Goal: Information Seeking & Learning: Learn about a topic

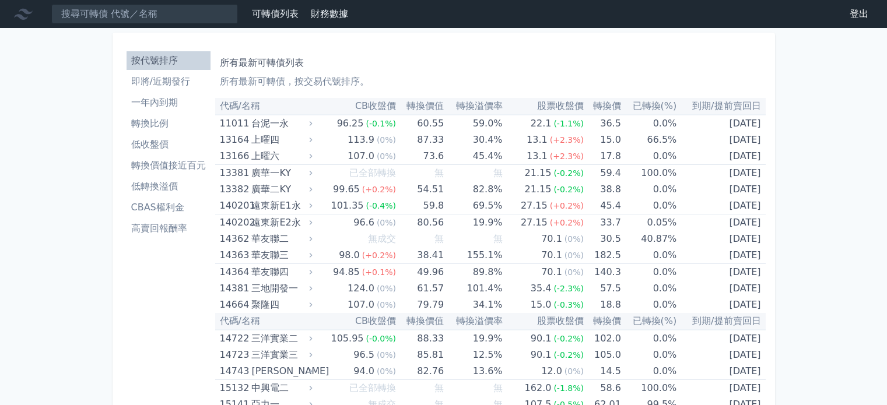
scroll to position [1159, 0]
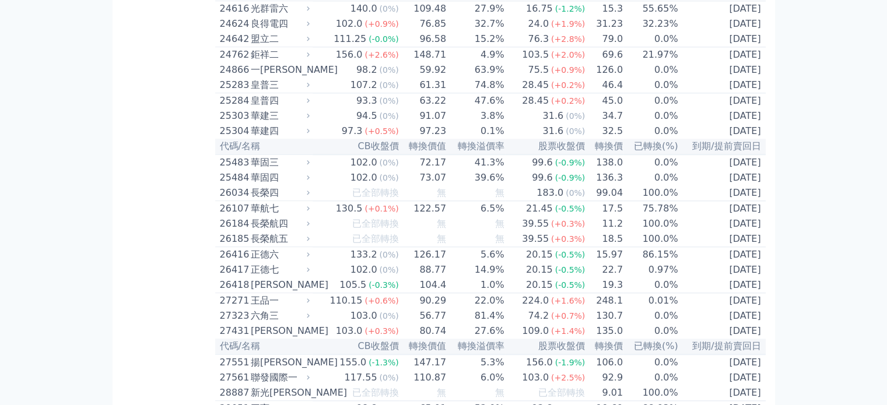
scroll to position [1159, 0]
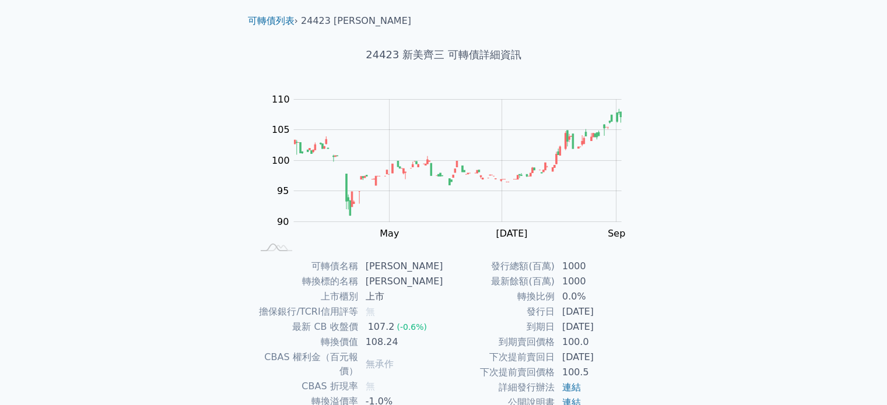
scroll to position [135, 0]
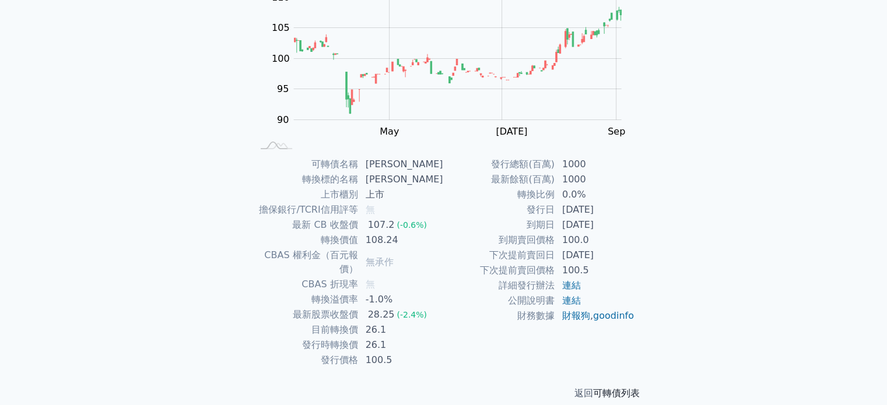
click at [612, 388] on link "可轉債列表" at bounding box center [616, 393] width 47 height 11
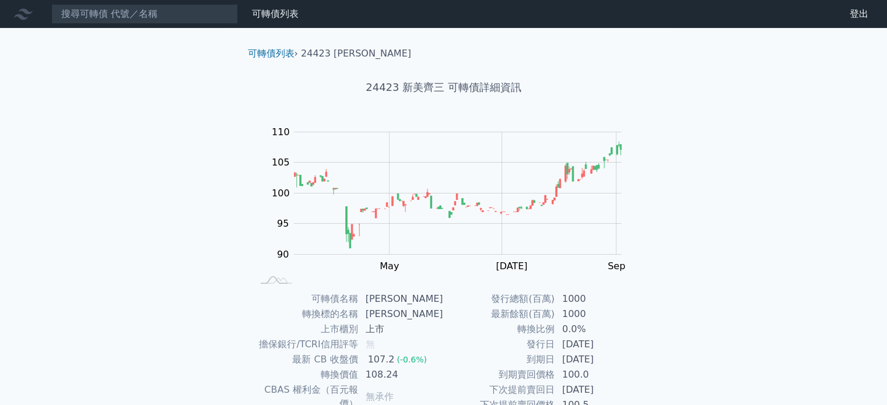
scroll to position [135, 0]
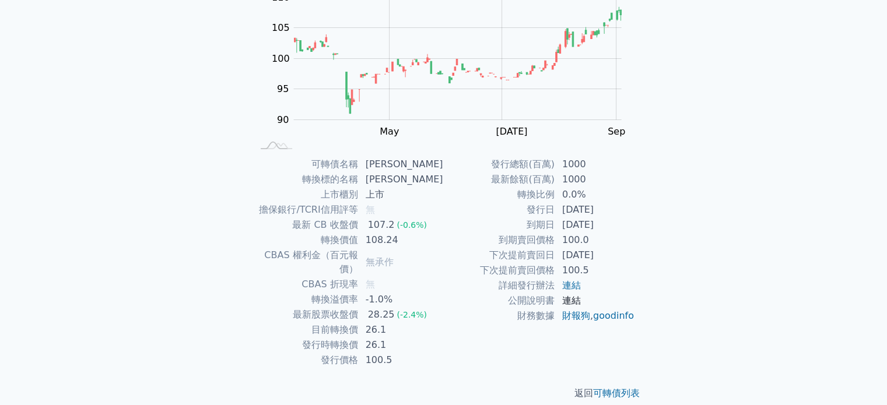
click at [573, 300] on link "連結" at bounding box center [571, 300] width 19 height 11
click at [576, 285] on link "連結" at bounding box center [571, 285] width 19 height 11
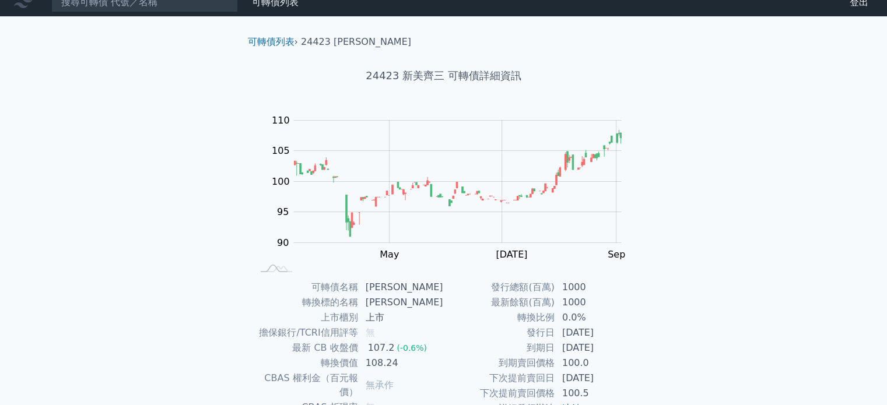
scroll to position [0, 0]
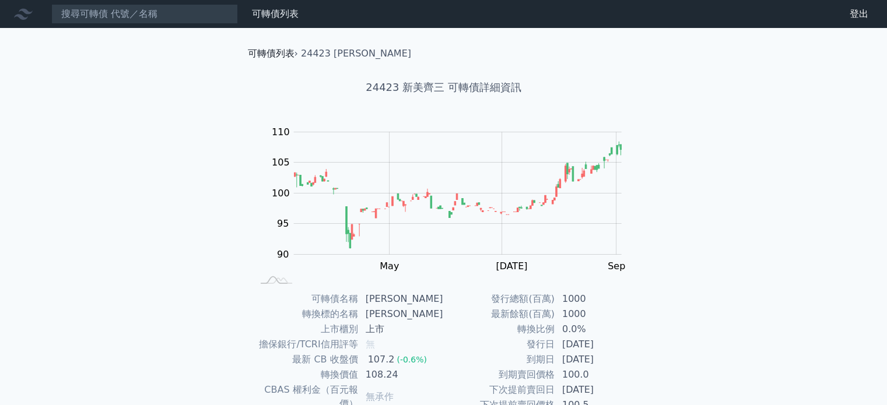
click at [266, 49] on link "可轉債列表" at bounding box center [271, 53] width 47 height 11
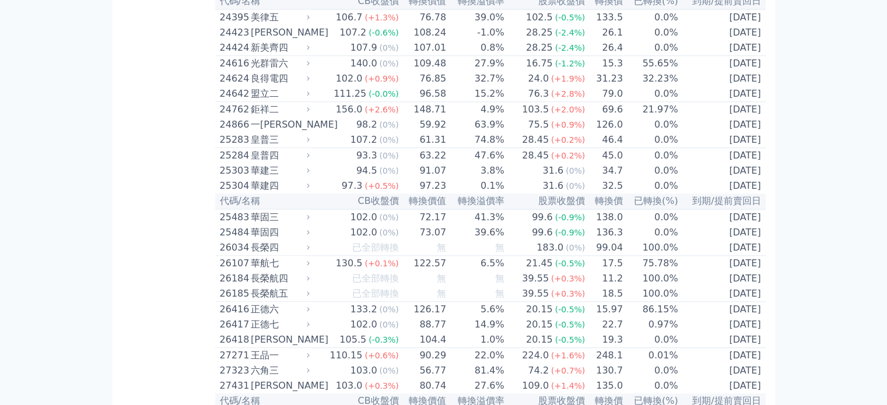
scroll to position [1108, 0]
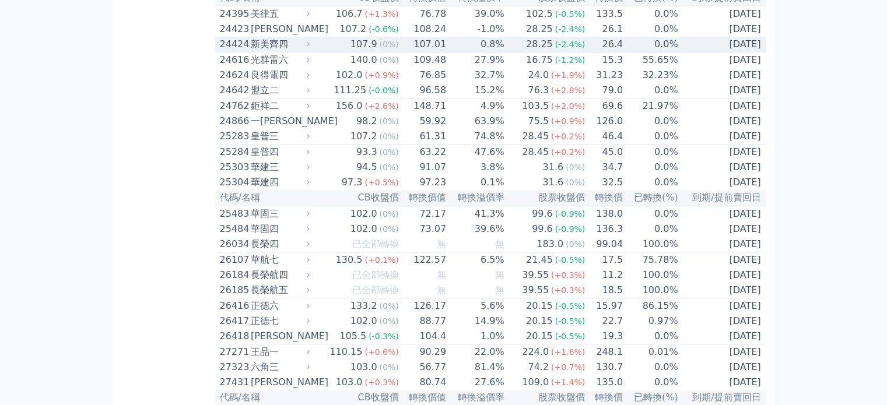
click at [282, 51] on div "新美齊四" at bounding box center [279, 44] width 57 height 14
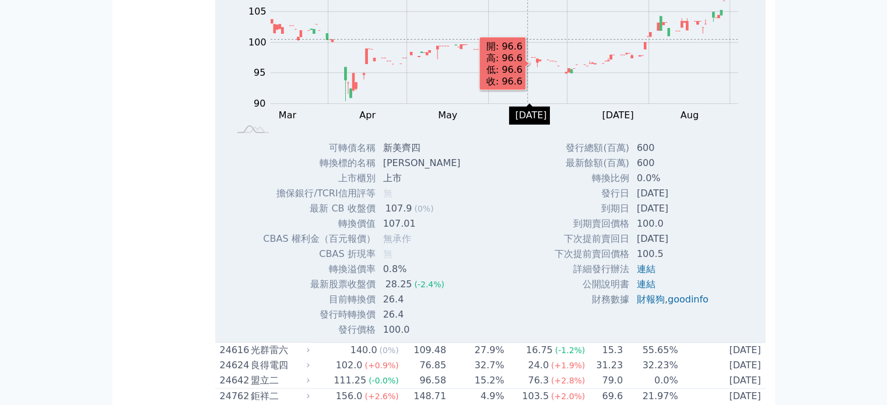
scroll to position [1341, 0]
